Goal: Find specific page/section: Find specific page/section

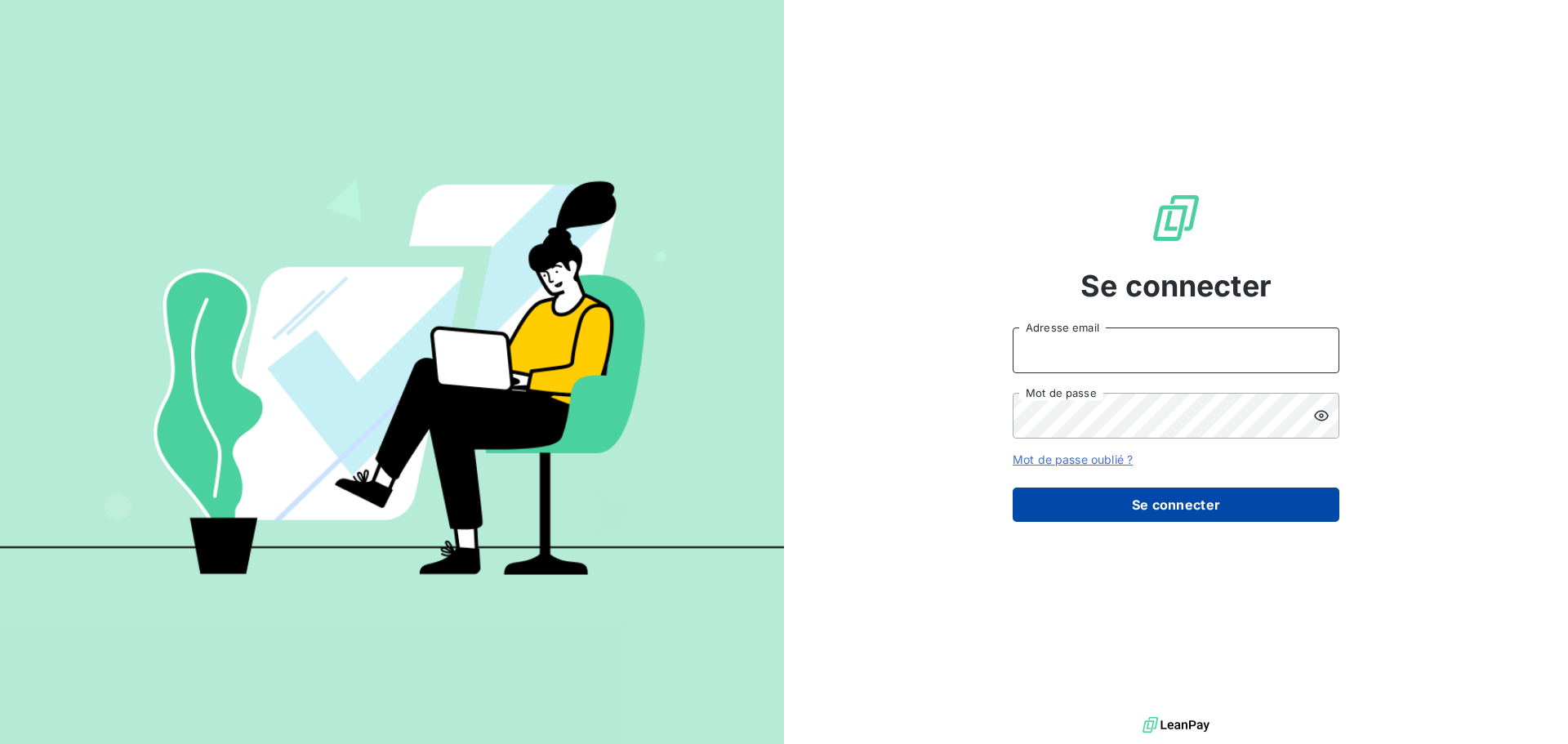
type input "[EMAIL_ADDRESS][DOMAIN_NAME]"
click at [1162, 499] on button "Se connecter" at bounding box center [1175, 505] width 326 height 34
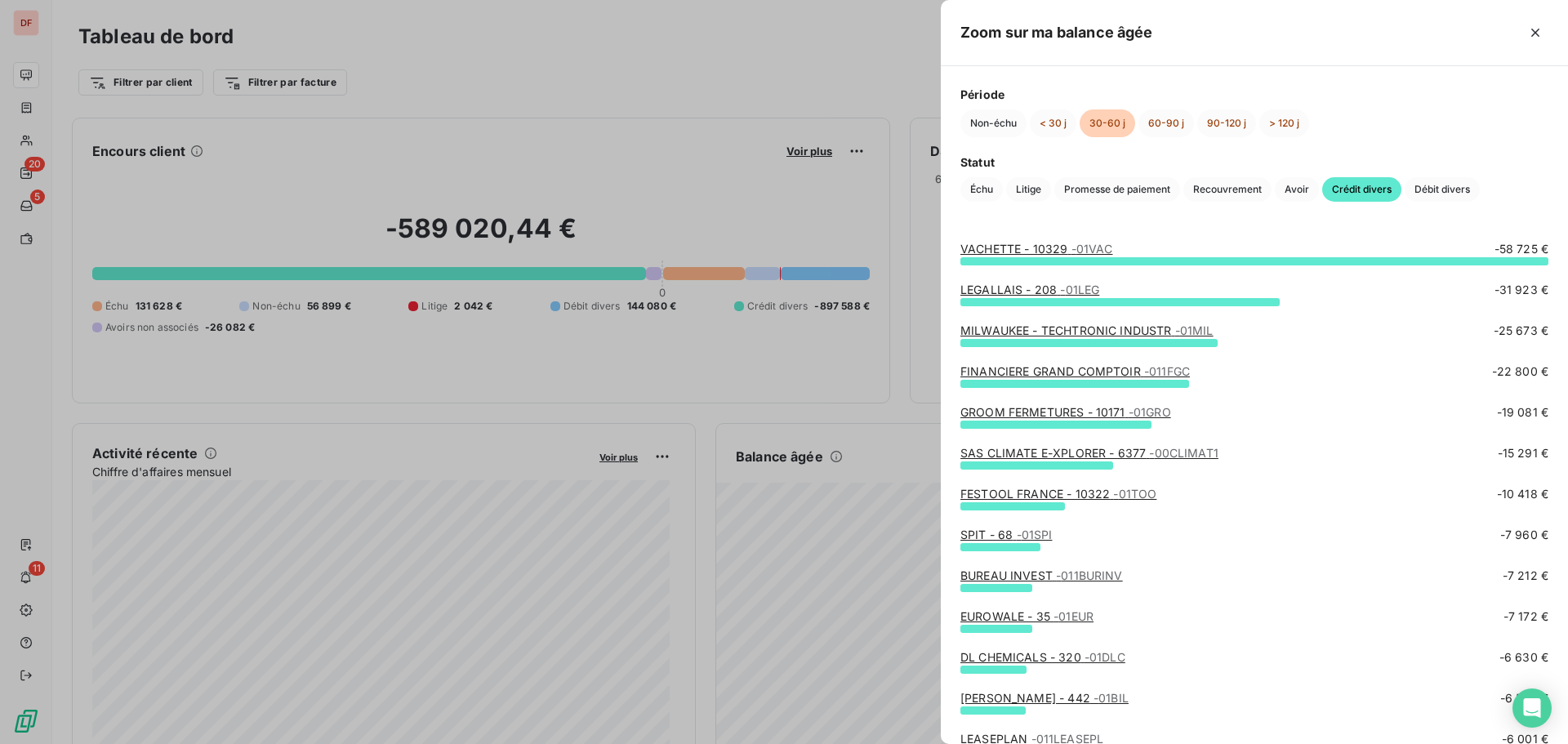
click at [988, 251] on link "VACHETTE - 10329 - 01VAC" at bounding box center [1036, 249] width 151 height 14
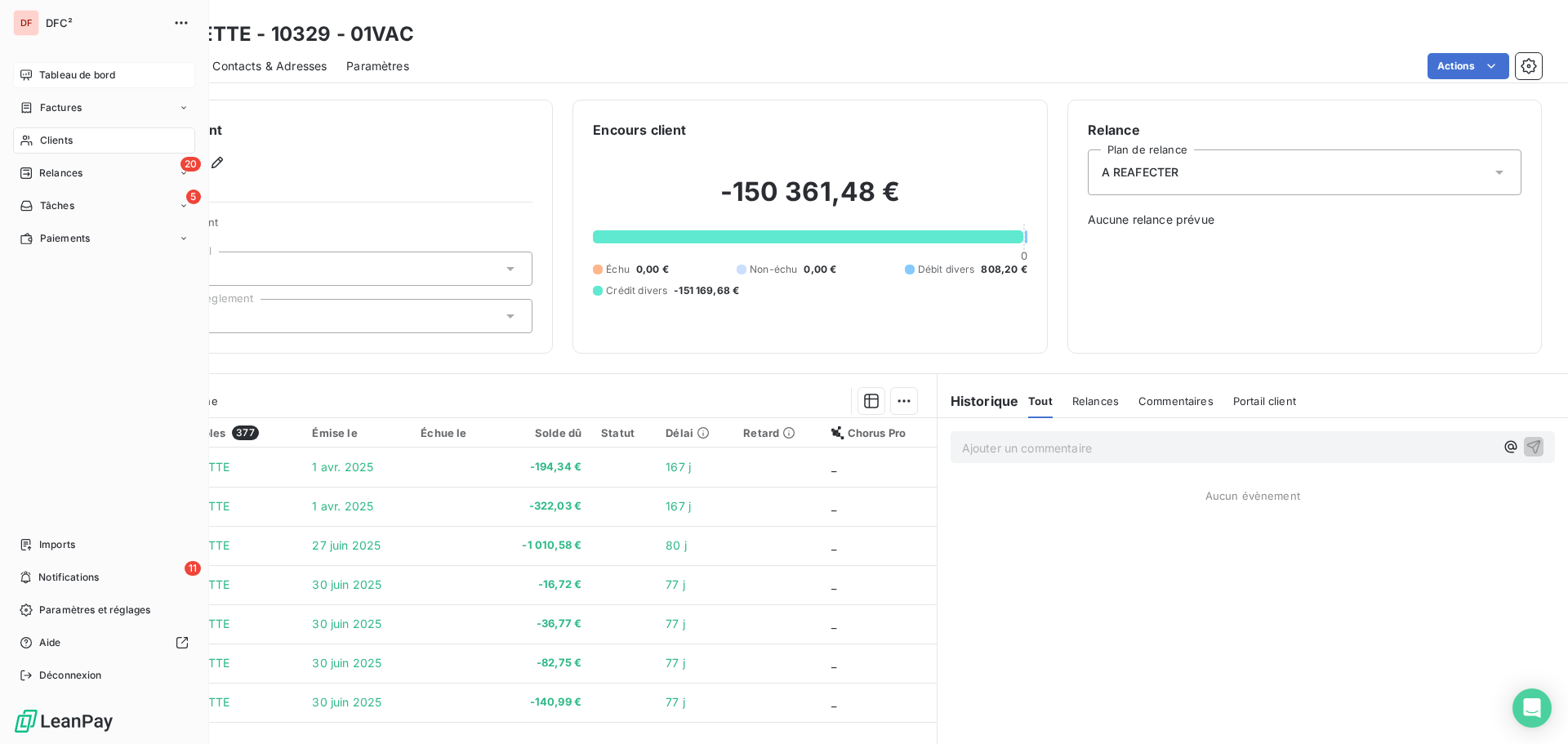
click at [69, 84] on div "Tableau de bord" at bounding box center [104, 75] width 182 height 26
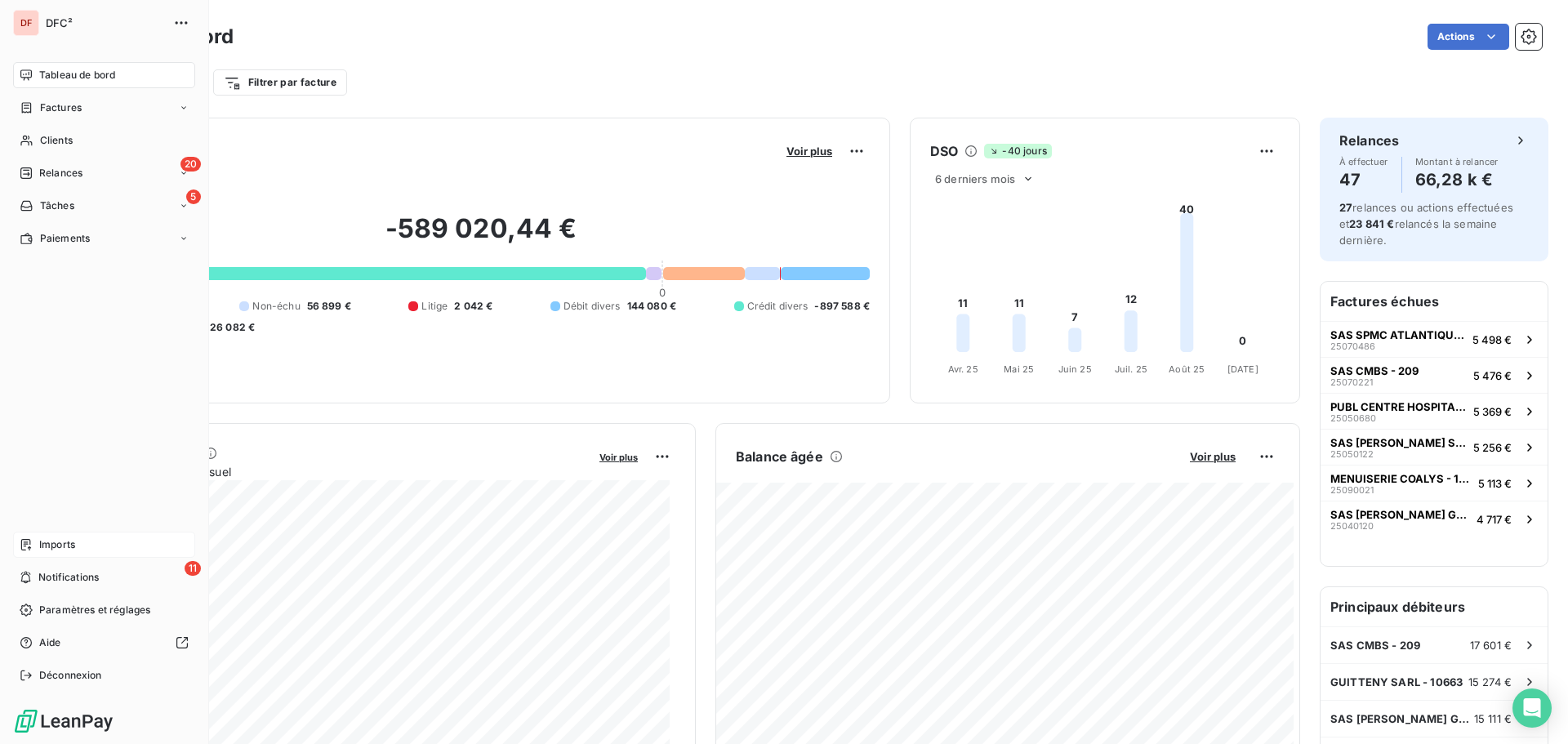
click at [52, 544] on span "Imports" at bounding box center [58, 544] width 36 height 15
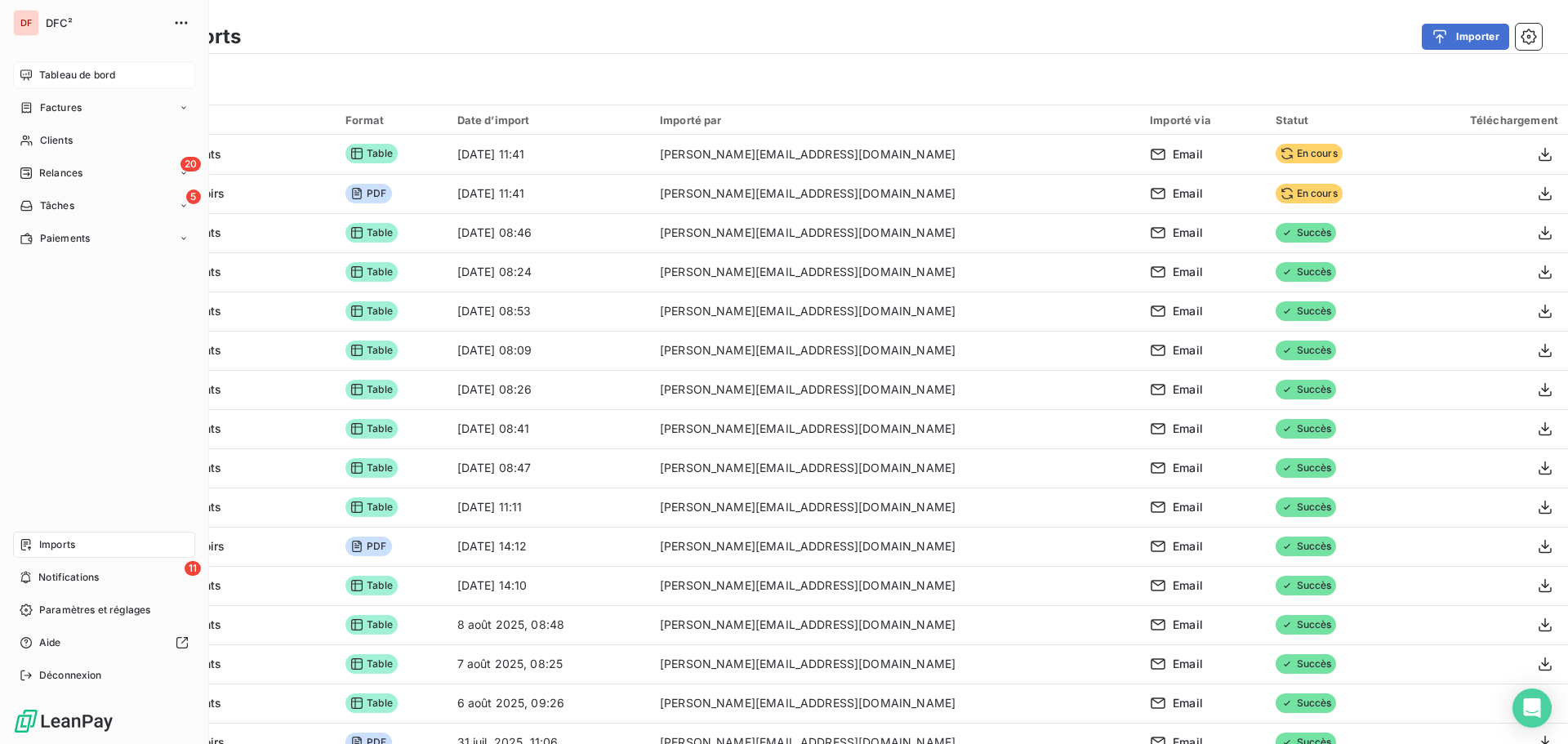
click at [50, 73] on span "Tableau de bord" at bounding box center [77, 75] width 76 height 15
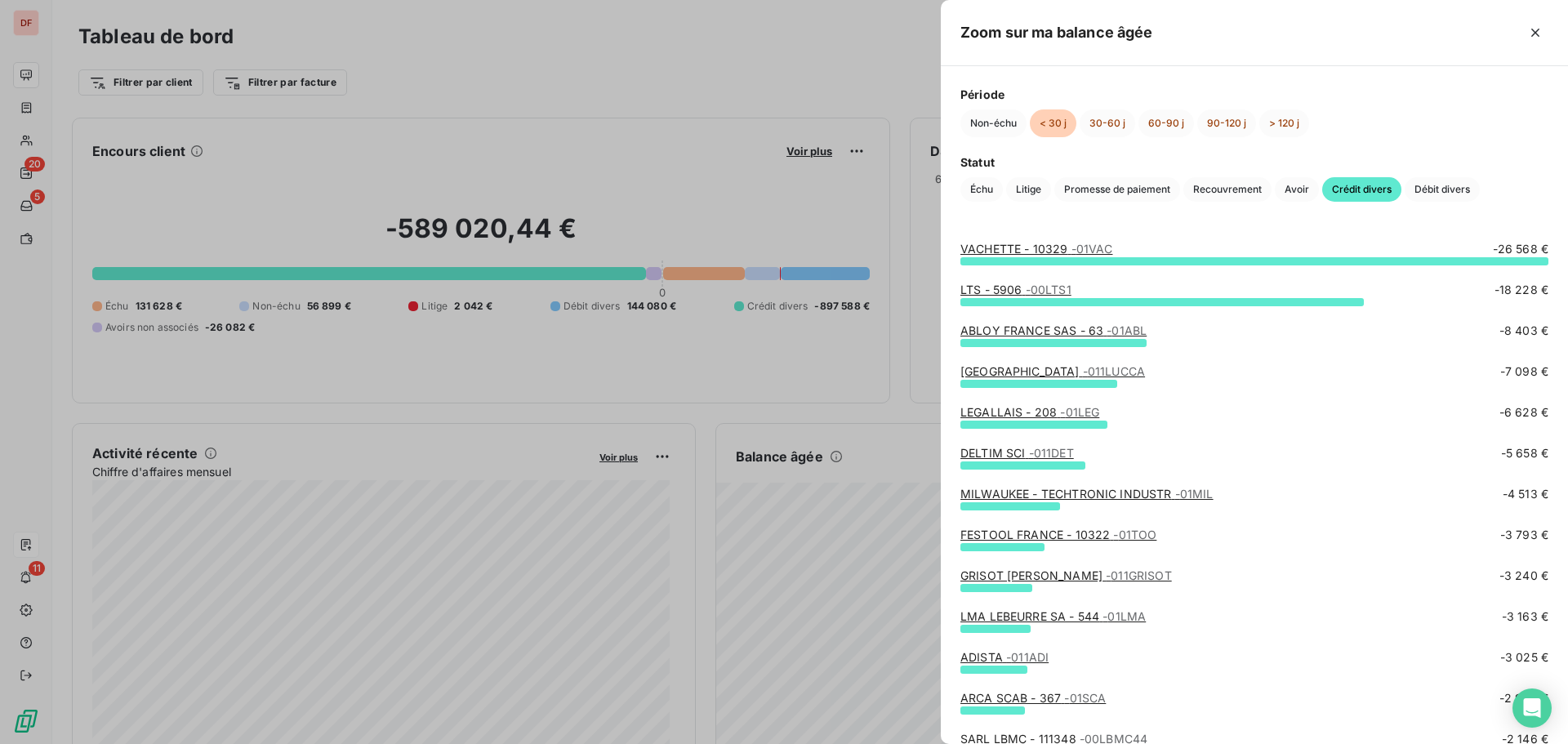
click at [1086, 244] on span "- 01VAC" at bounding box center [1092, 249] width 41 height 14
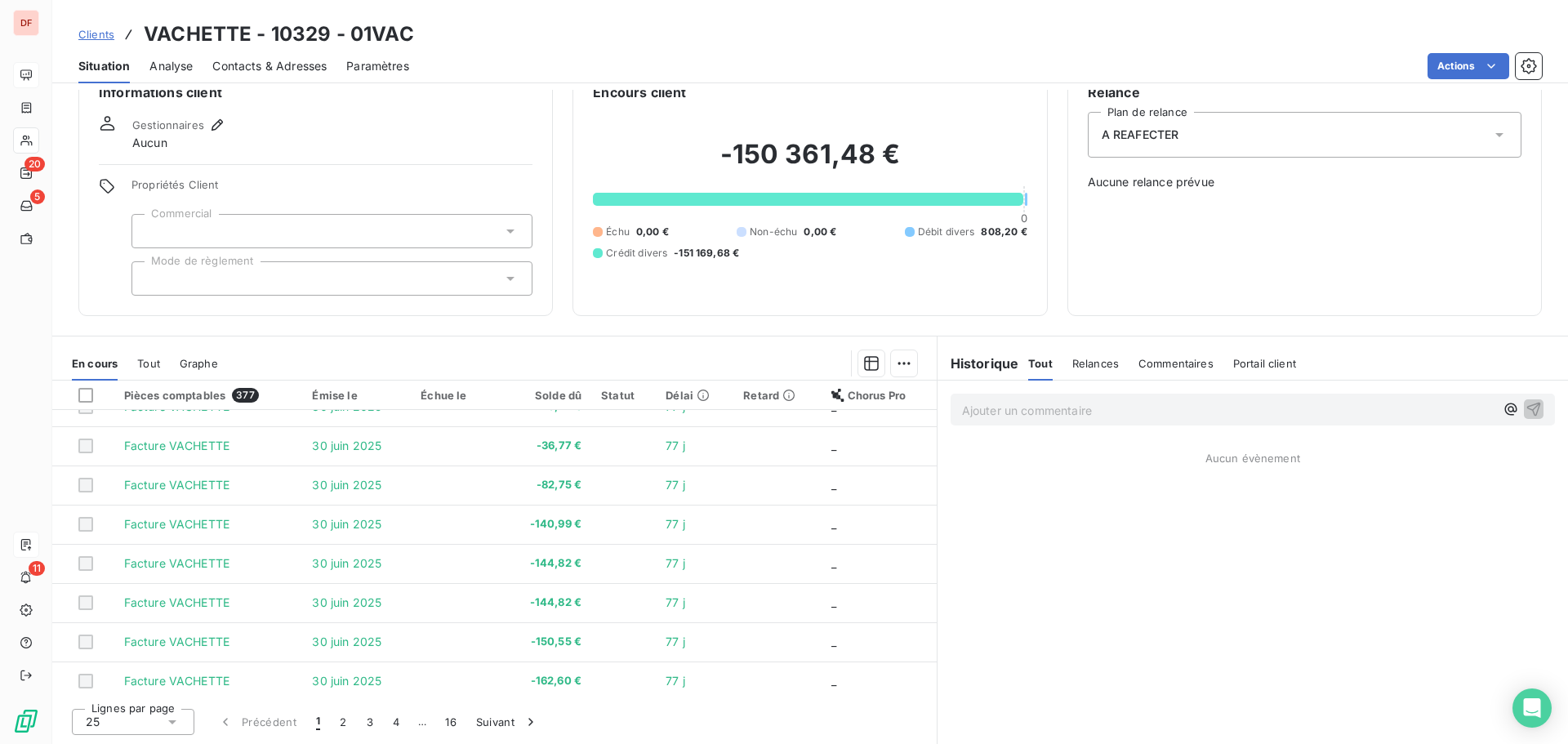
scroll to position [124, 0]
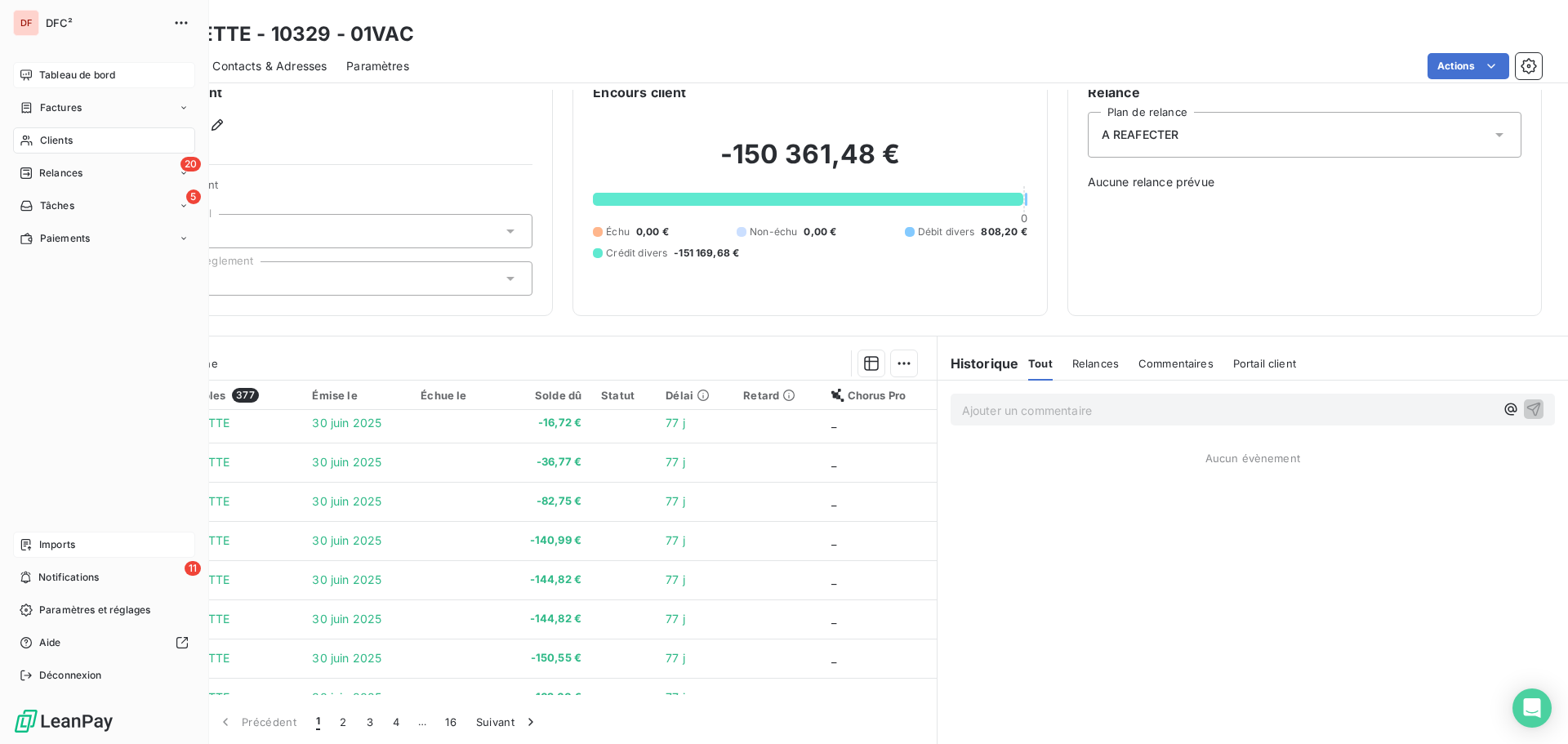
click at [74, 80] on span "Tableau de bord" at bounding box center [77, 75] width 76 height 15
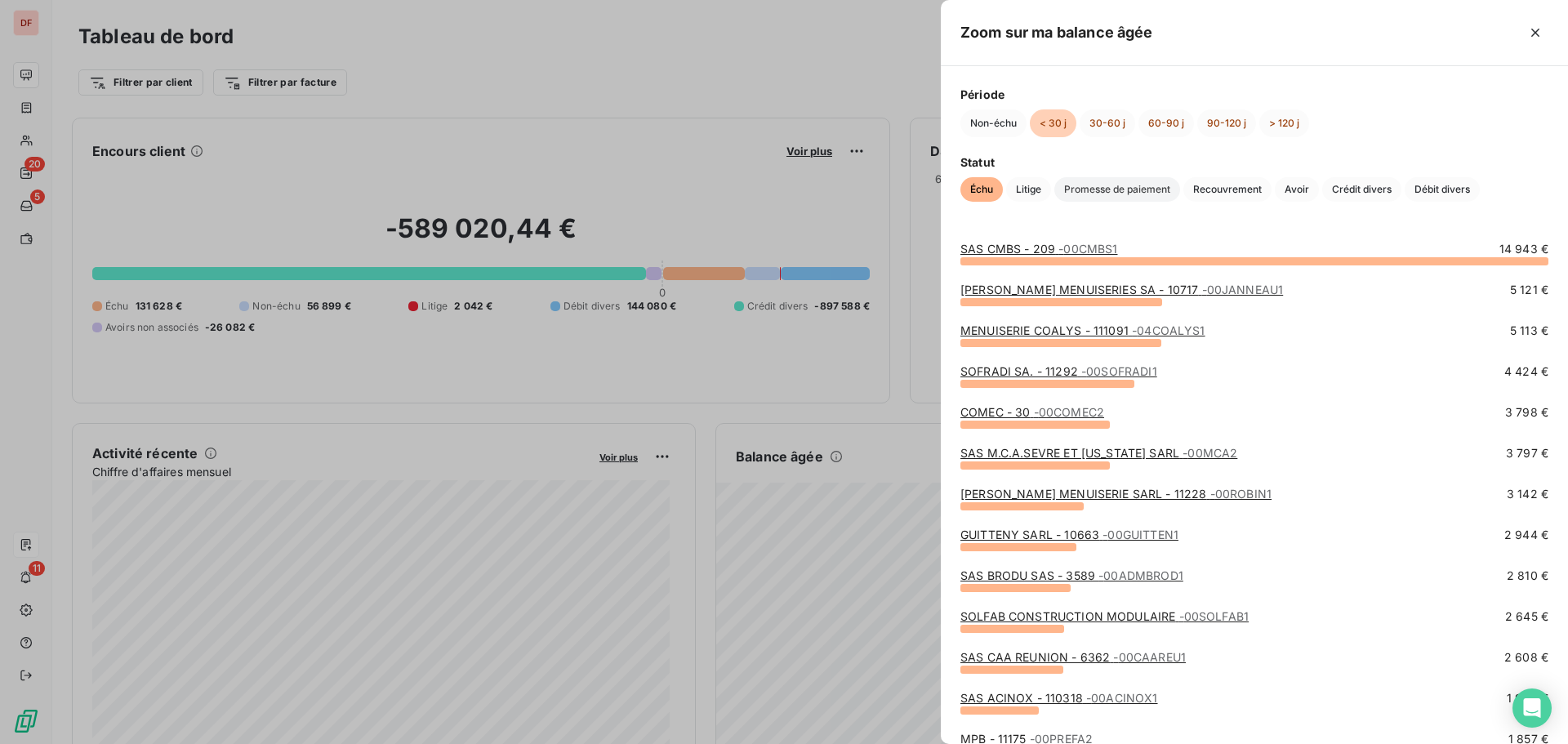
click at [1110, 194] on span "Promesse de paiement" at bounding box center [1117, 189] width 126 height 24
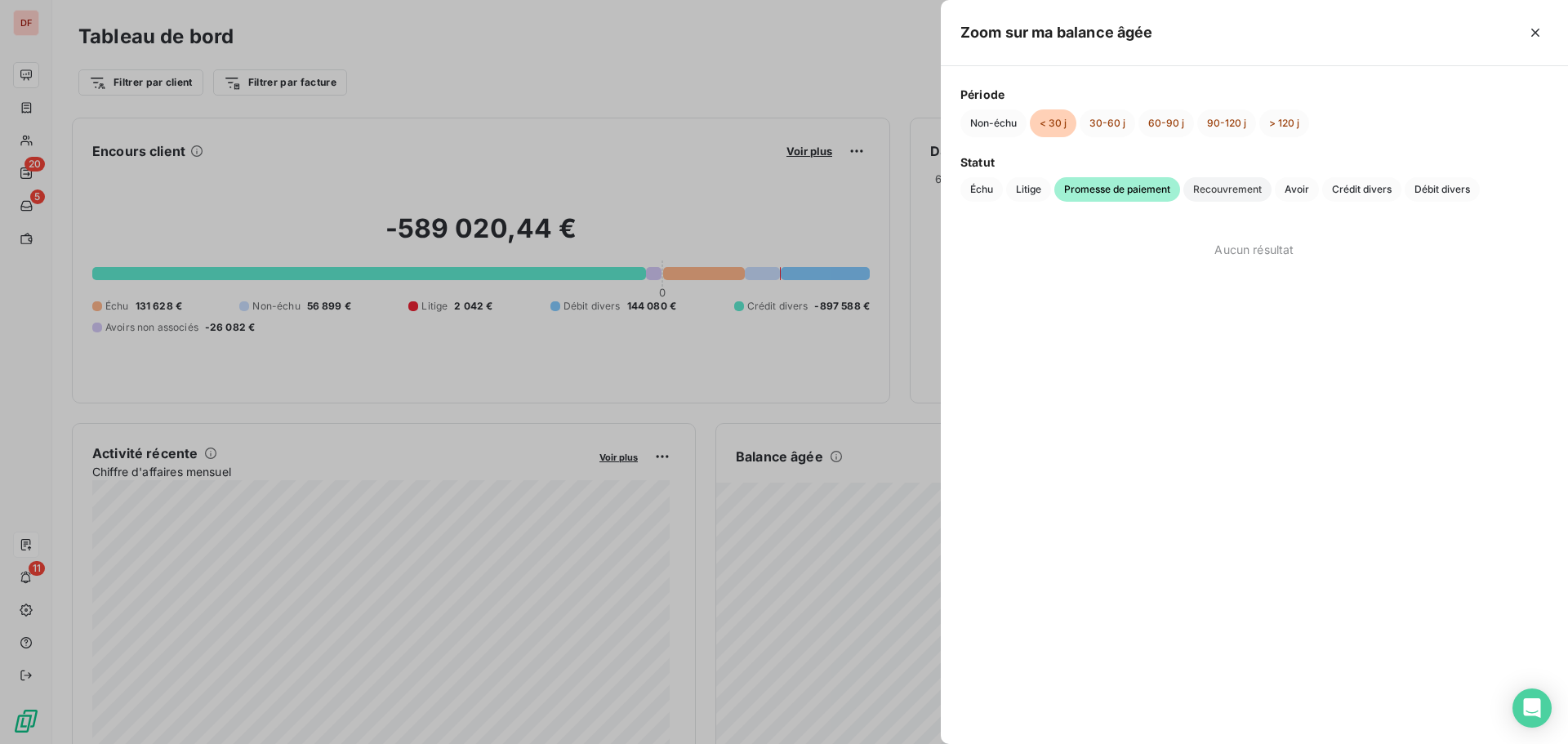
click at [1203, 189] on span "Recouvrement" at bounding box center [1227, 189] width 88 height 24
click at [1297, 189] on span "Avoir" at bounding box center [1296, 189] width 44 height 24
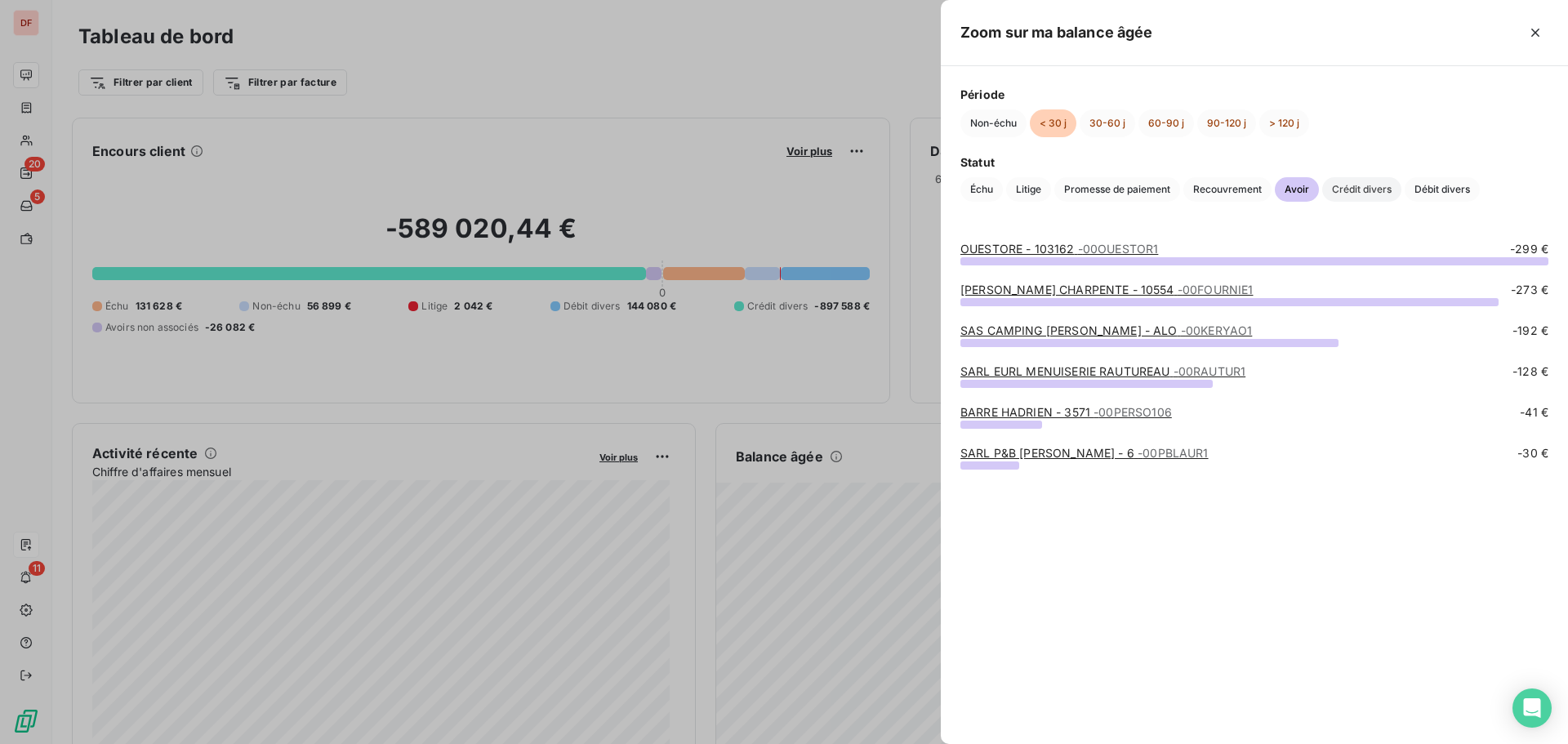
click at [1374, 189] on span "Crédit divers" at bounding box center [1361, 189] width 79 height 24
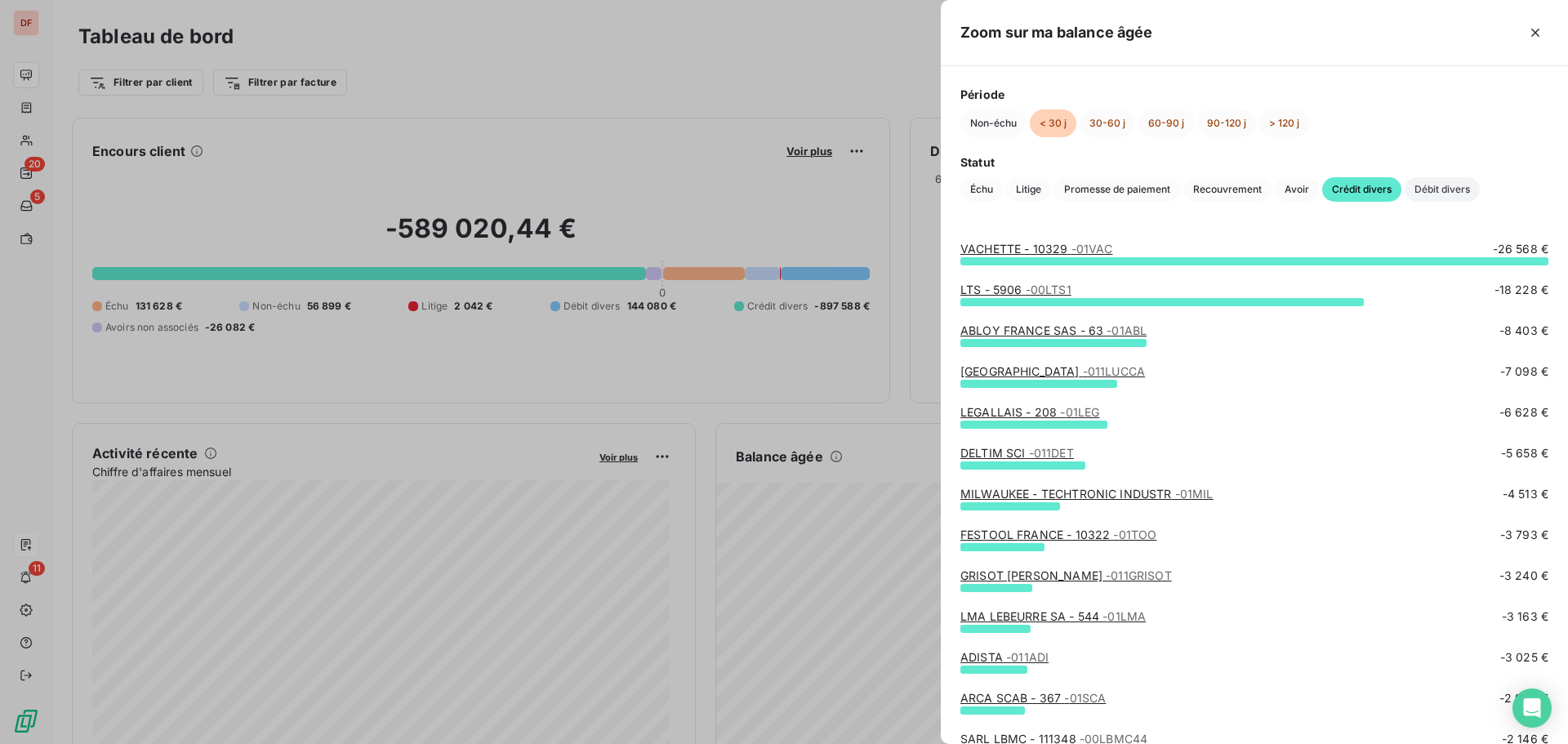
click at [1427, 189] on span "Débit divers" at bounding box center [1441, 189] width 75 height 24
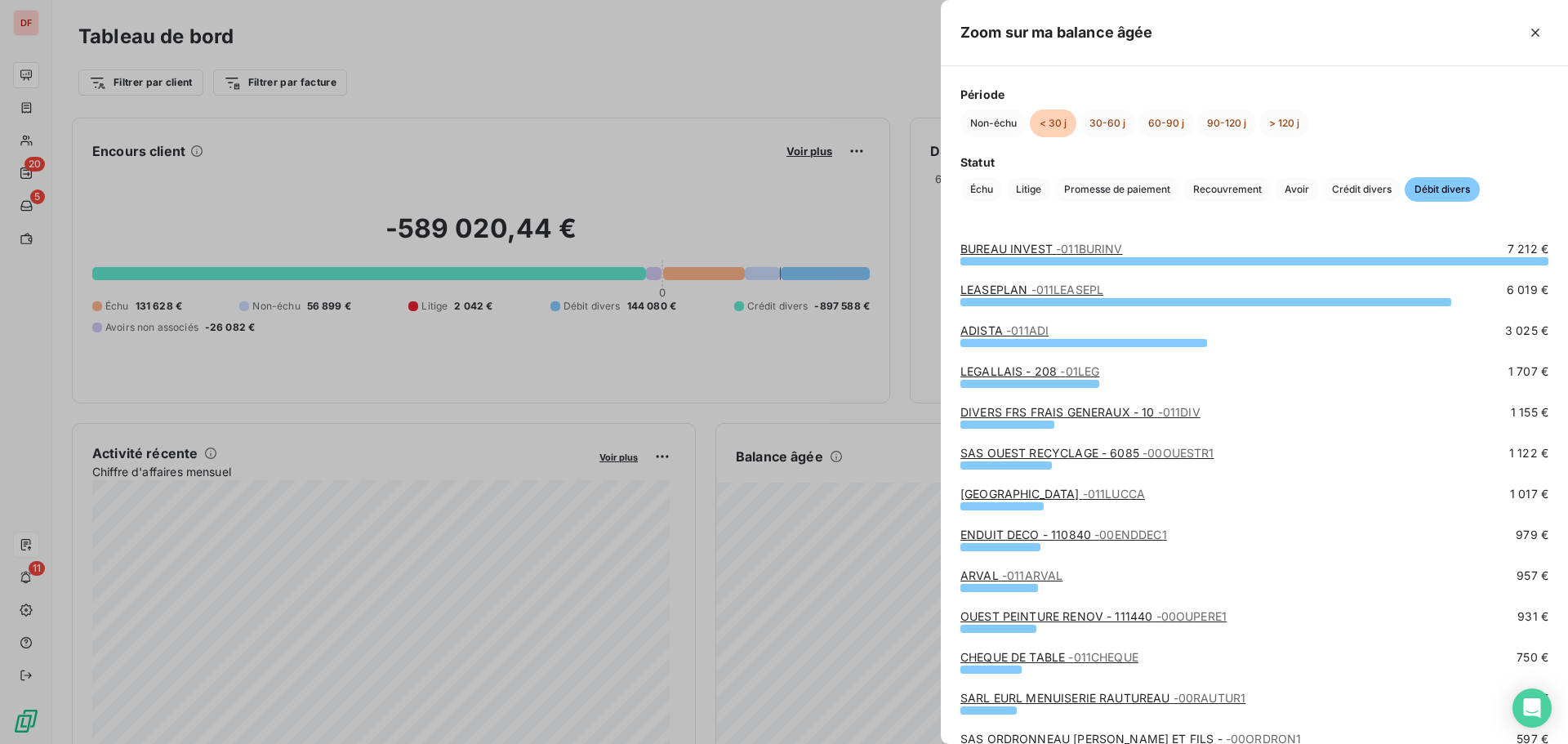
click at [608, 326] on div at bounding box center [784, 372] width 1568 height 744
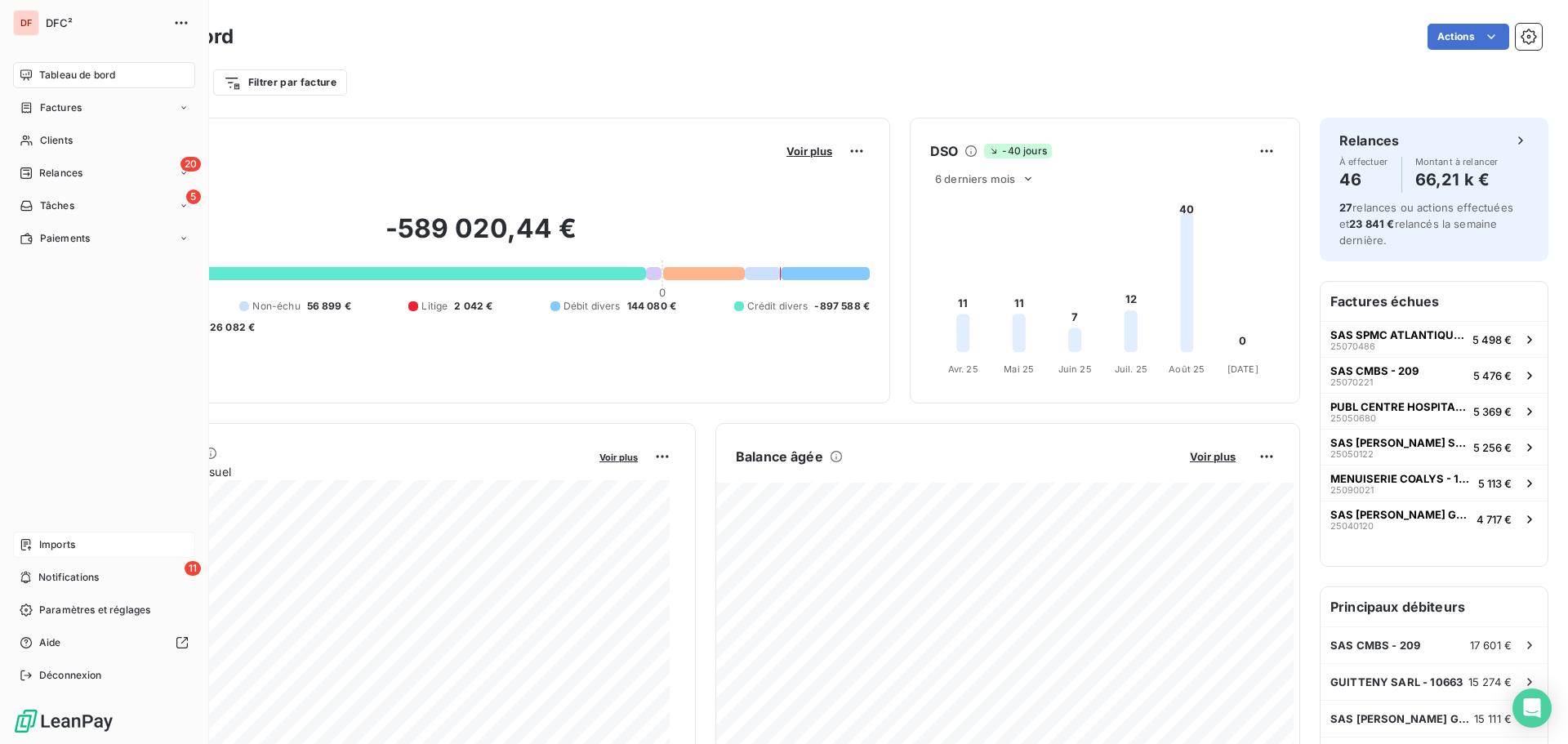
click at [51, 549] on span "Imports" at bounding box center [58, 544] width 36 height 15
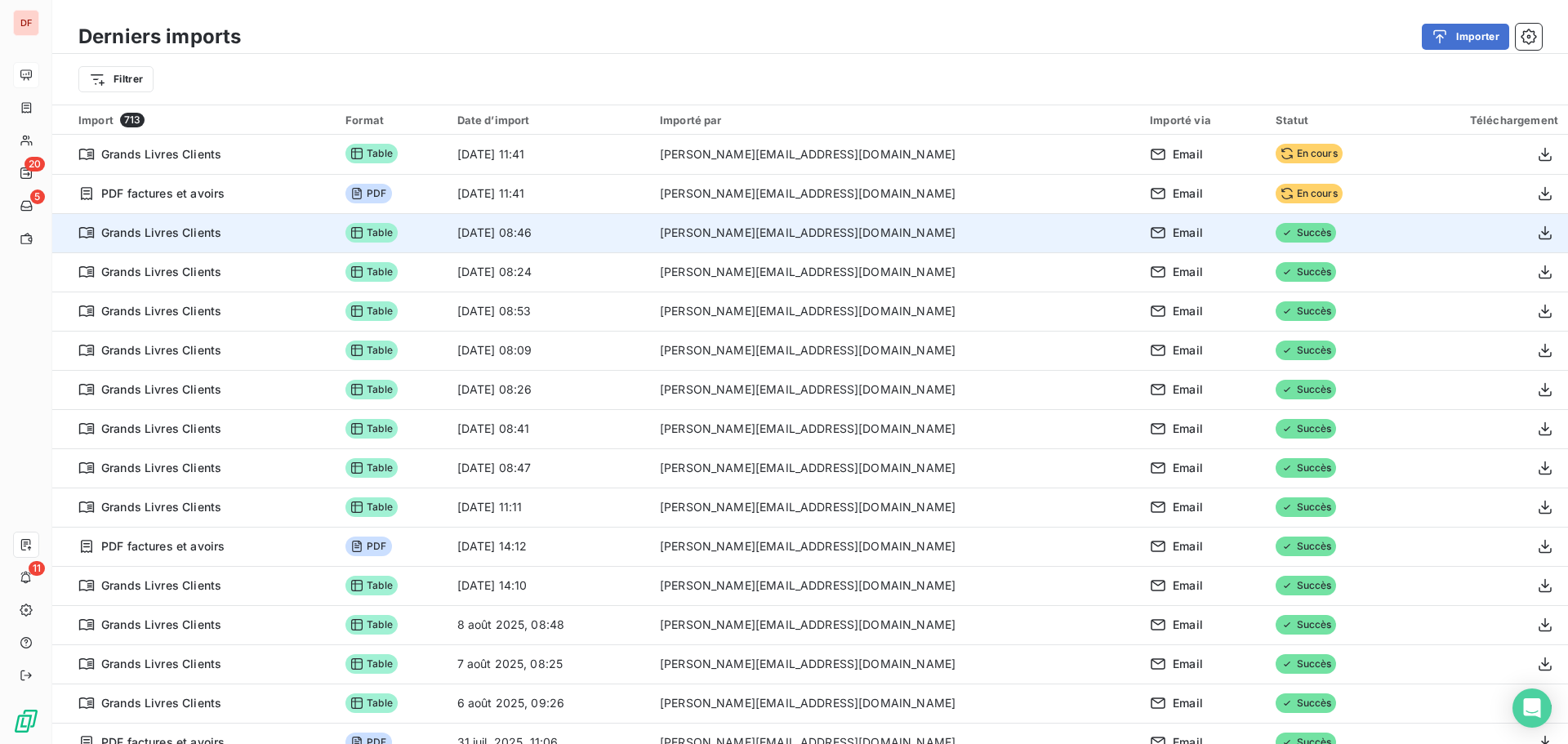
click at [98, 225] on div "Grands Livres Clients" at bounding box center [201, 232] width 247 height 16
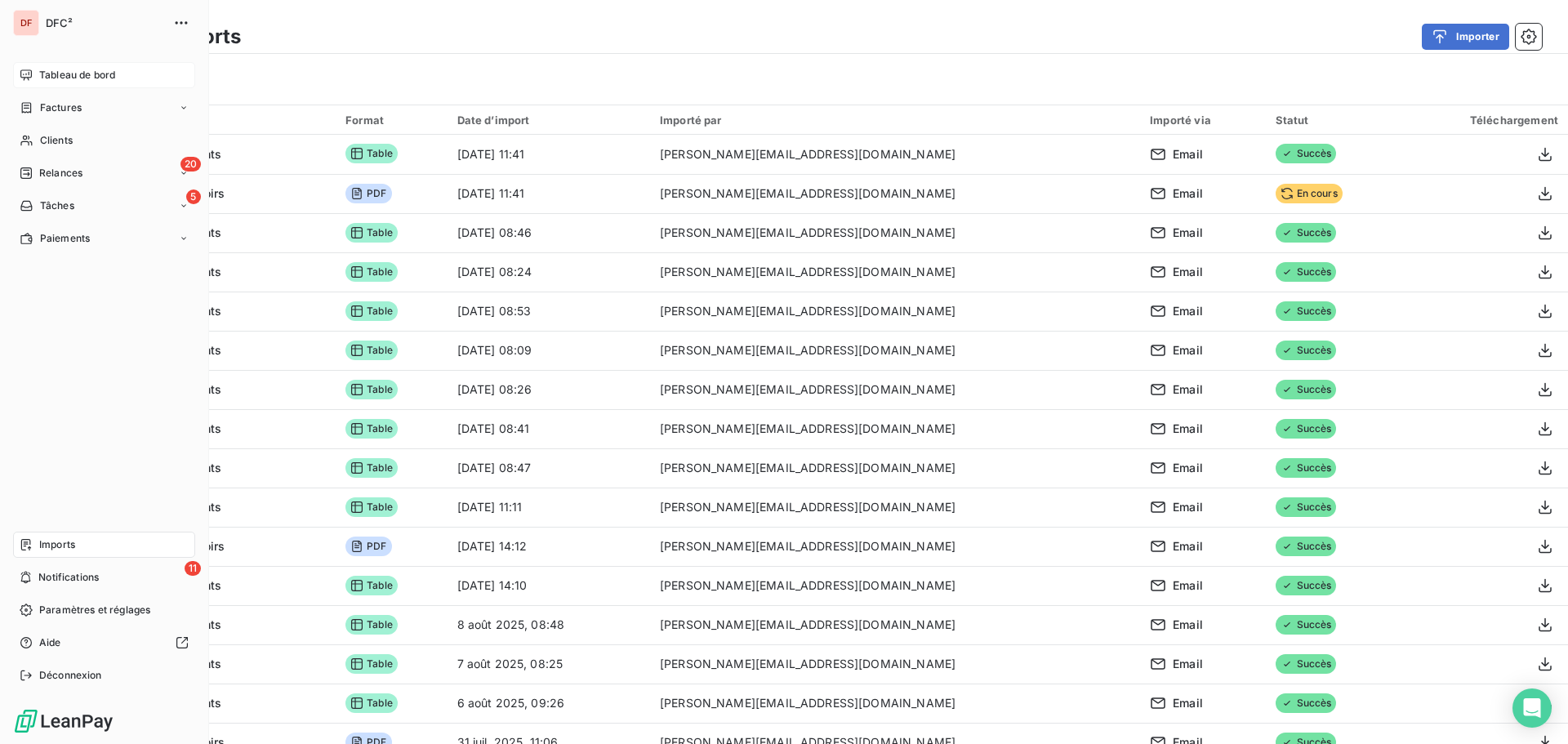
click at [46, 64] on div "Tableau de bord" at bounding box center [104, 75] width 182 height 26
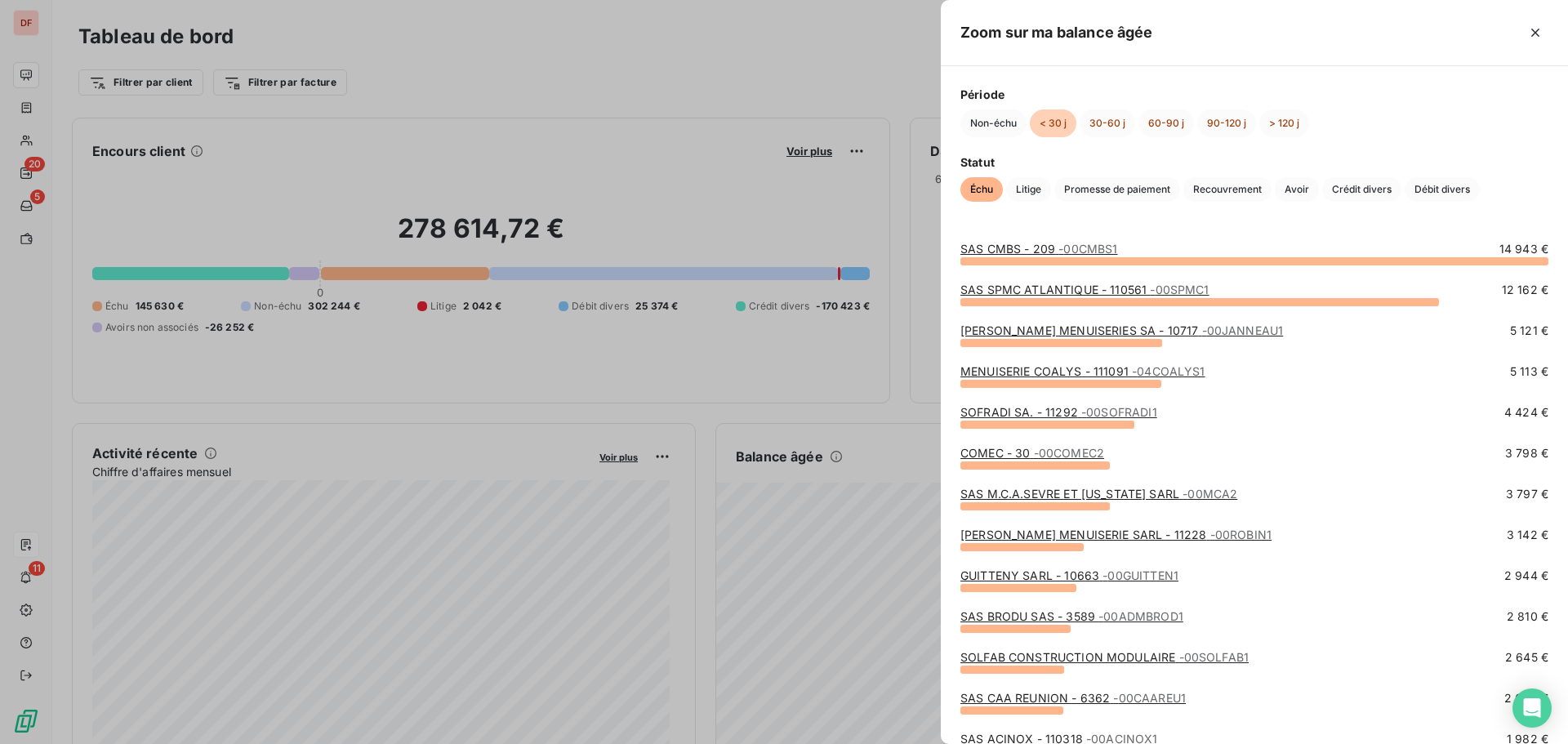
click at [773, 221] on div at bounding box center [784, 372] width 1568 height 744
click at [817, 279] on div at bounding box center [784, 372] width 1568 height 744
click at [1071, 244] on span "- 00CMBS1" at bounding box center [1088, 249] width 59 height 14
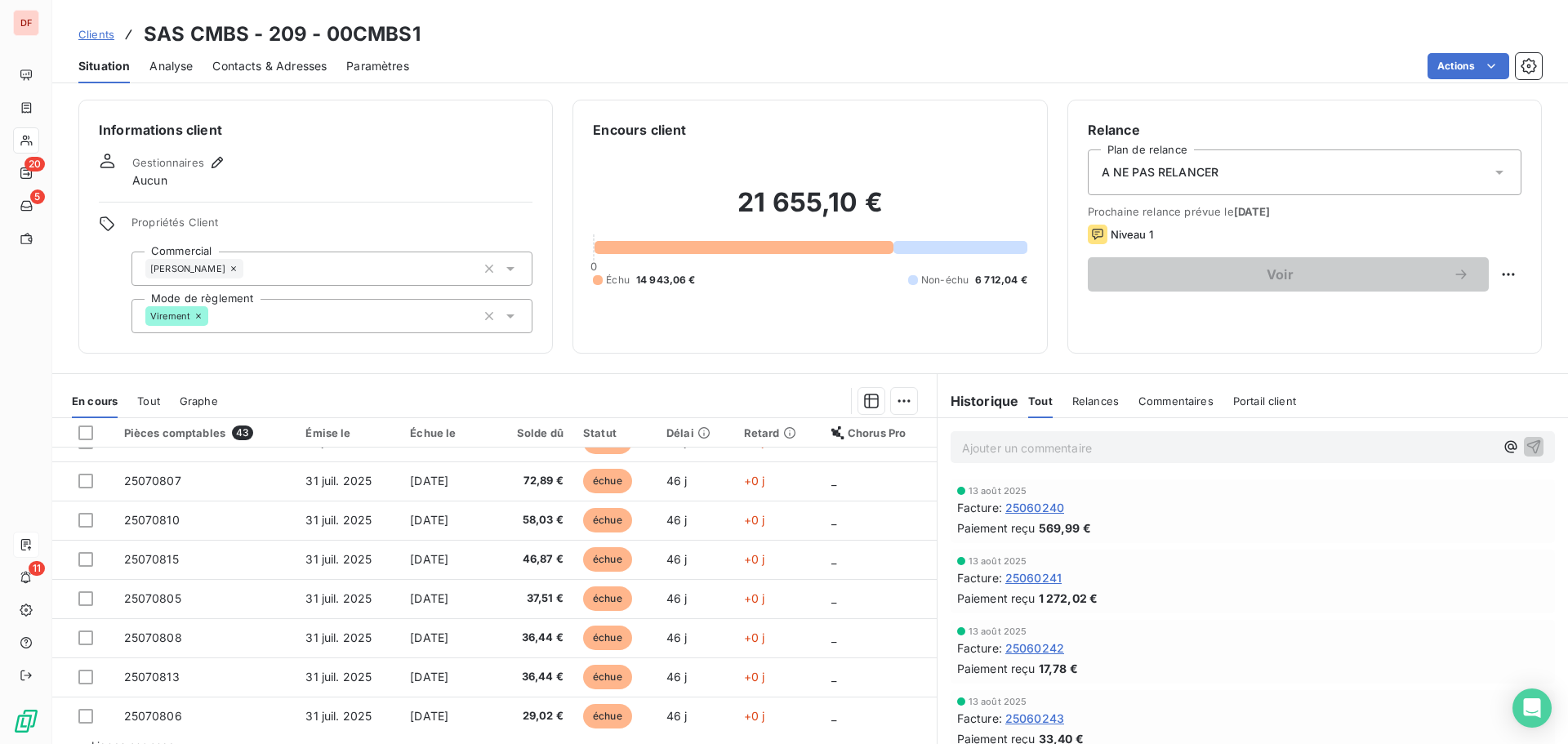
scroll to position [696, 0]
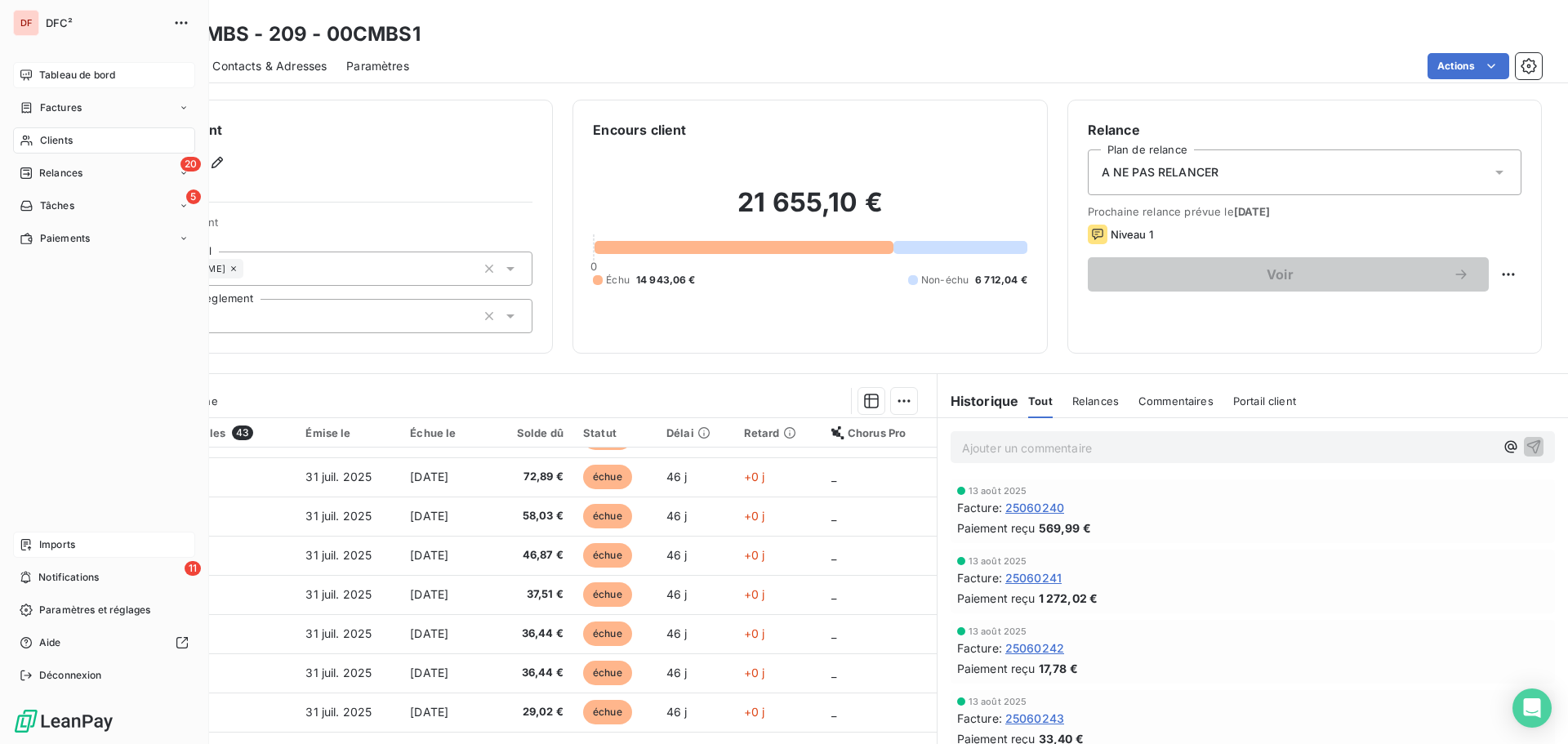
click at [42, 71] on span "Tableau de bord" at bounding box center [77, 75] width 76 height 15
